Goal: Check status

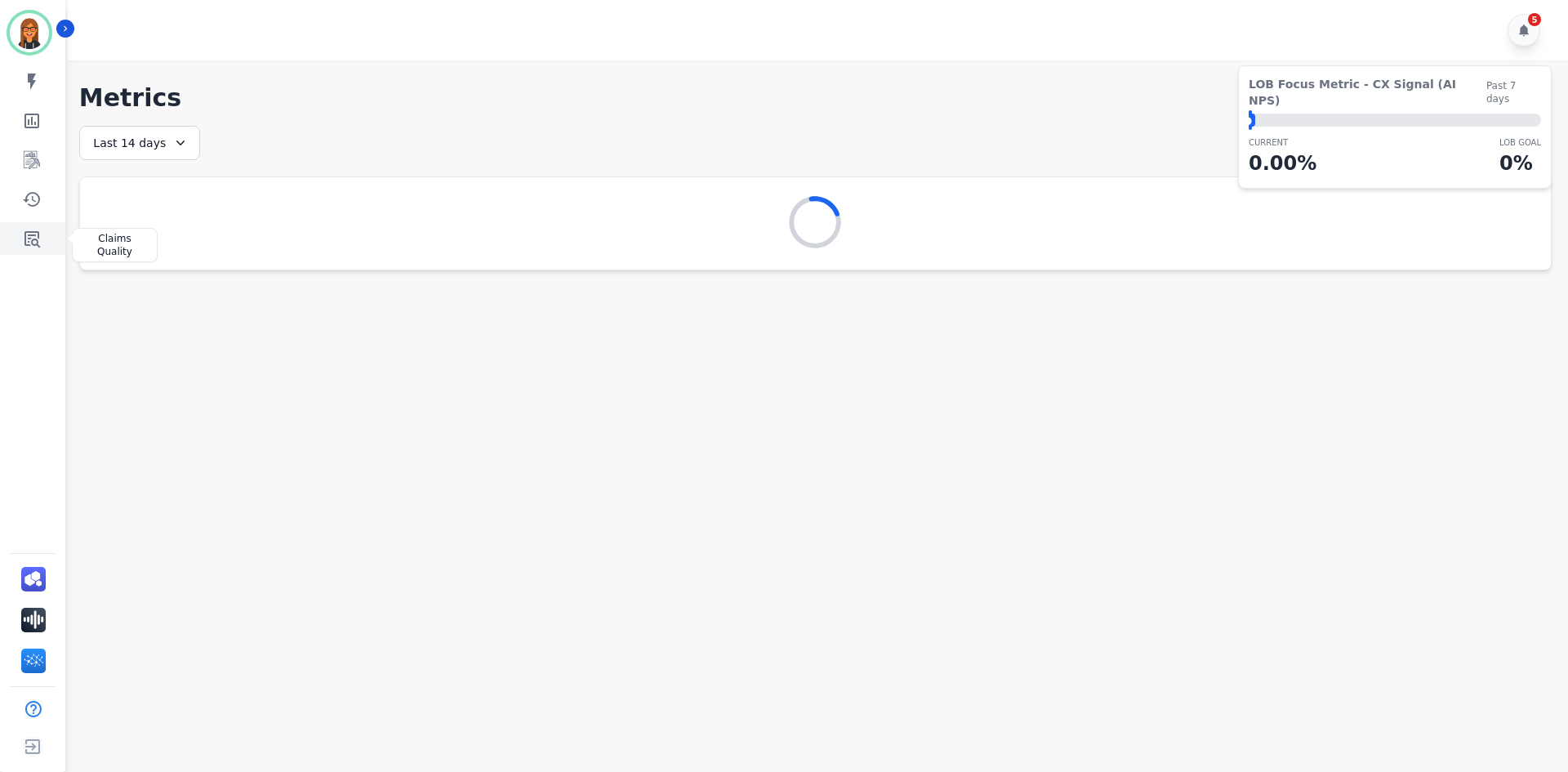
click at [37, 237] on icon "Sidebar" at bounding box center [32, 239] width 20 height 20
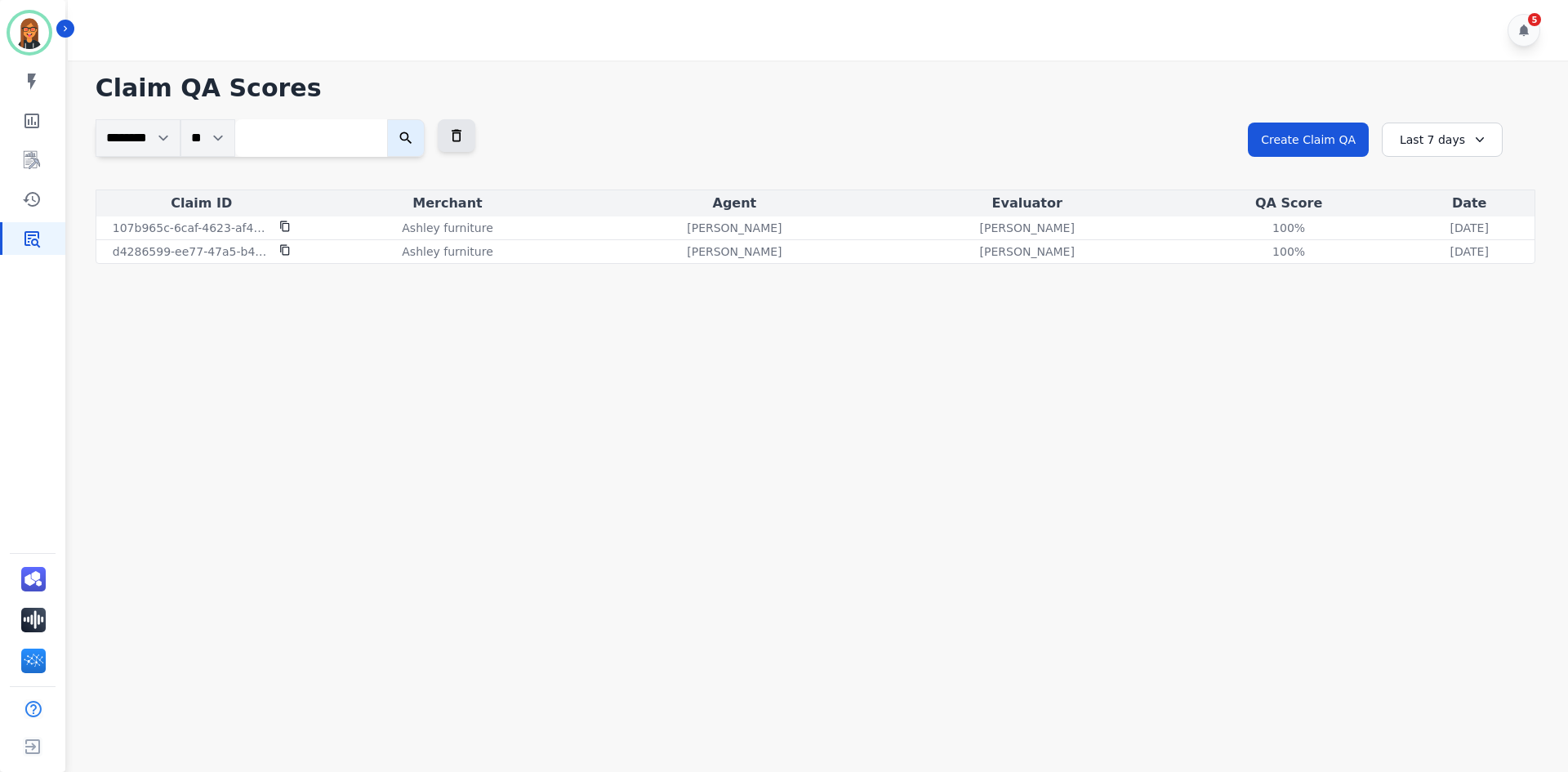
click at [1400, 130] on div "Last 7 days" at bounding box center [1442, 139] width 120 height 34
click at [1428, 258] on li "Last 14 days" at bounding box center [1453, 259] width 82 height 16
click at [1471, 152] on div "Last 14 days" at bounding box center [1442, 139] width 120 height 34
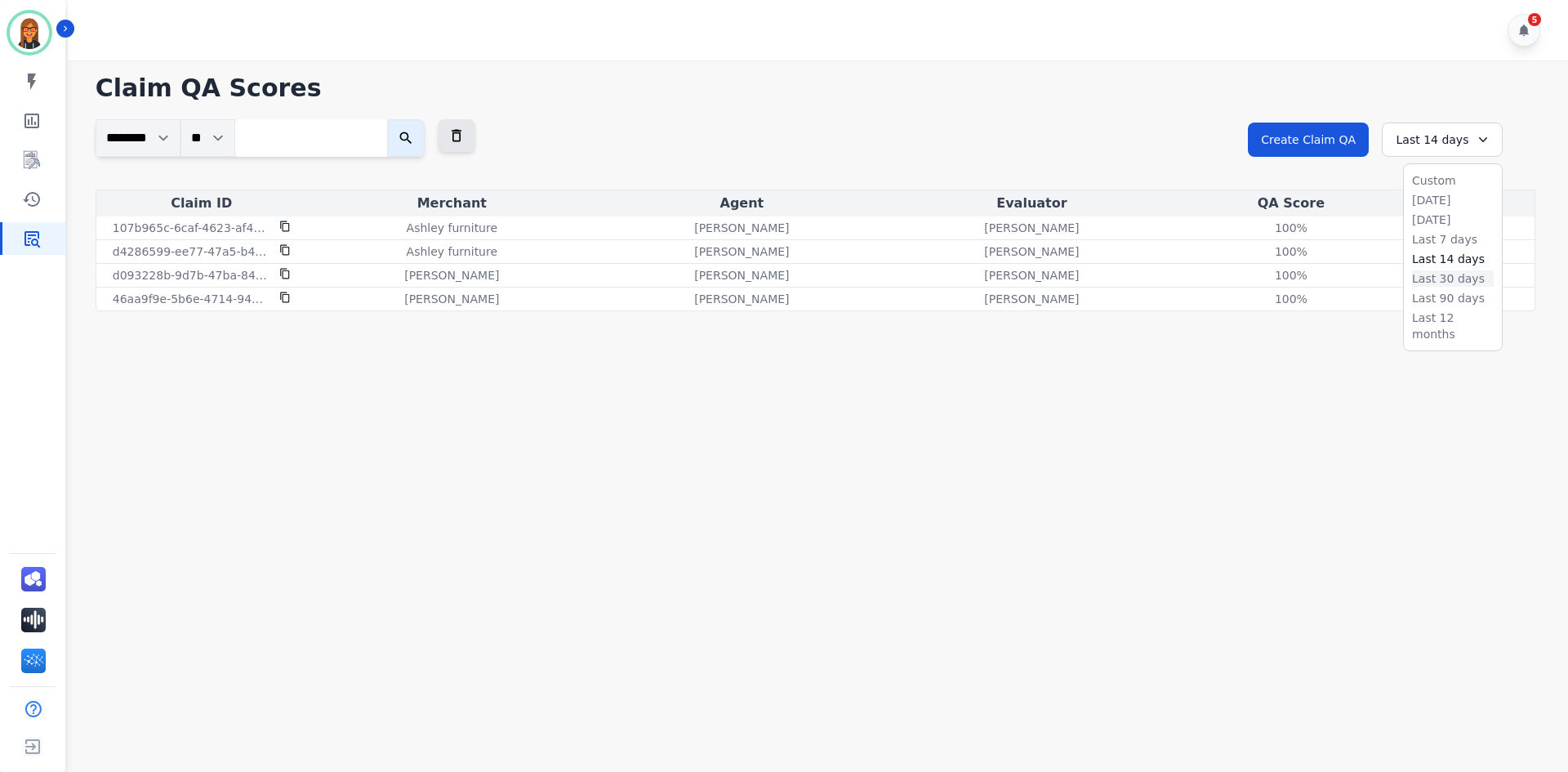
click at [1439, 285] on li "Last 30 days" at bounding box center [1453, 279] width 82 height 16
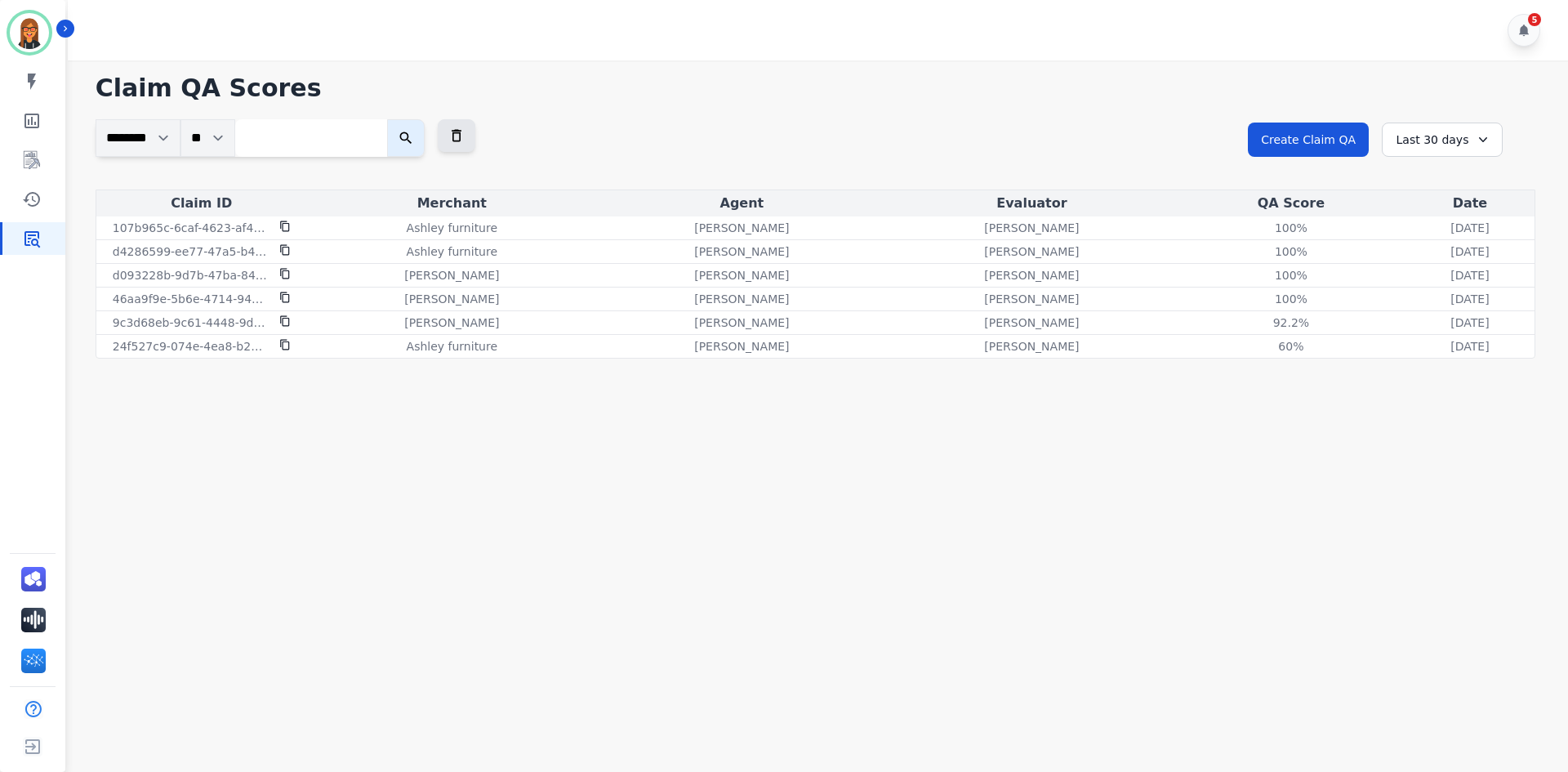
click at [1274, 427] on main "**********" at bounding box center [815, 447] width 1505 height 772
